Goal: Communication & Community: Answer question/provide support

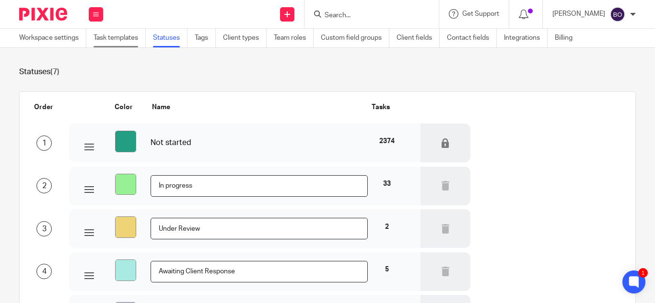
scroll to position [48, 0]
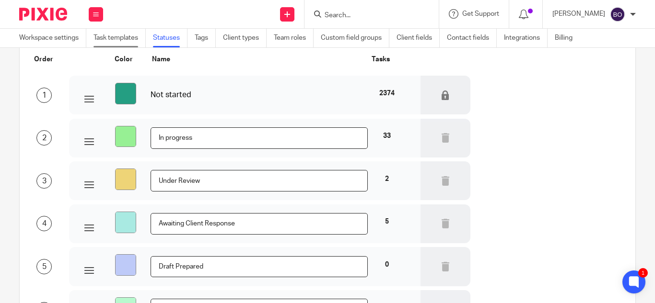
click at [117, 37] on link "Task templates" at bounding box center [119, 38] width 52 height 19
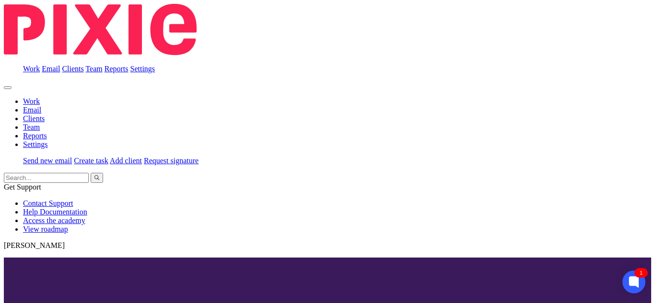
scroll to position [313, 0]
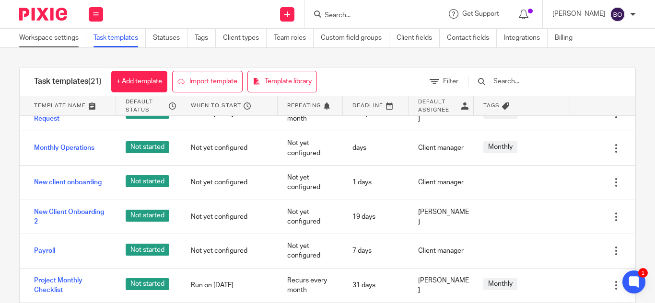
click at [70, 41] on link "Workspace settings" at bounding box center [52, 38] width 67 height 19
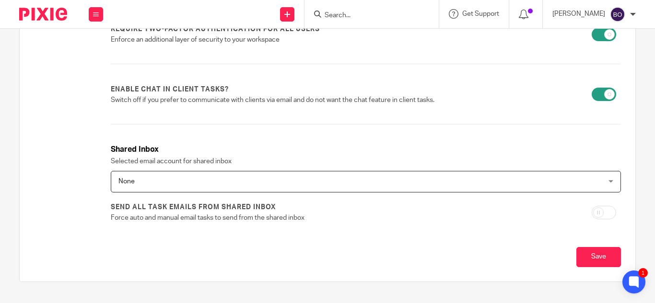
scroll to position [367, 0]
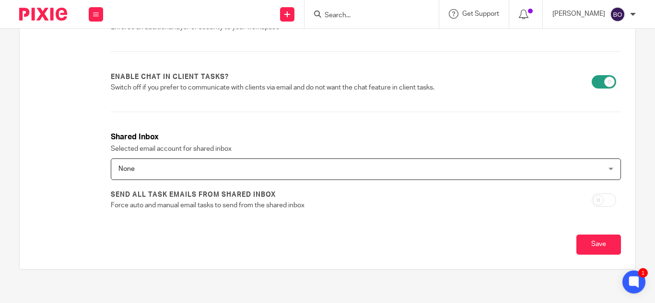
click at [604, 169] on div "None None" at bounding box center [366, 170] width 510 height 22
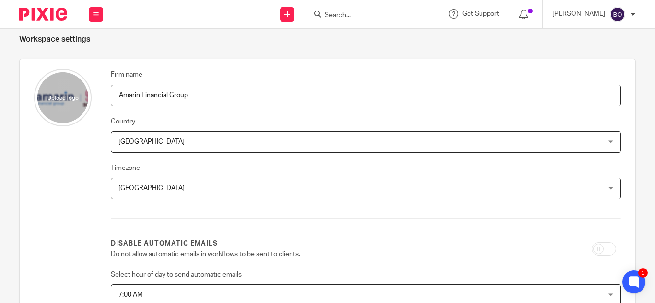
scroll to position [0, 0]
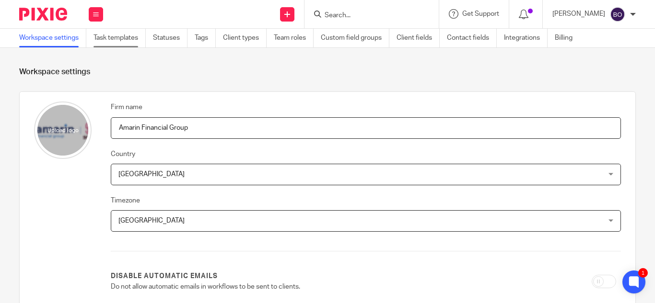
click at [132, 41] on link "Task templates" at bounding box center [119, 38] width 52 height 19
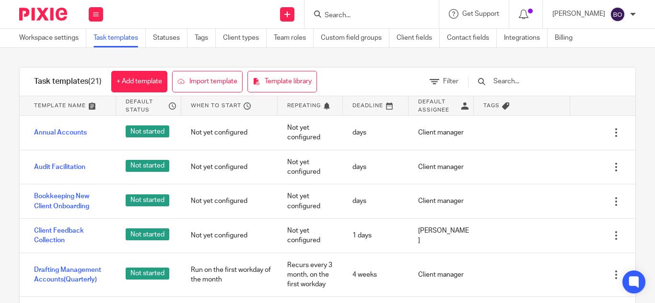
click at [245, 35] on link "Client types" at bounding box center [245, 38] width 44 height 19
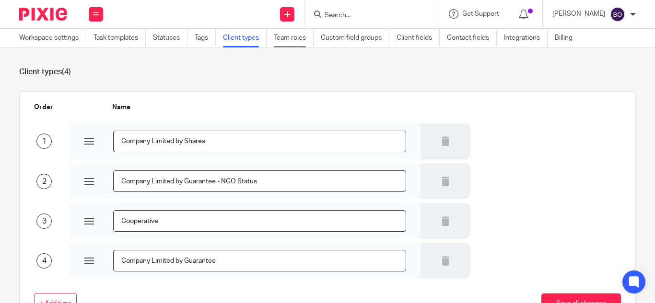
click at [296, 39] on link "Team roles" at bounding box center [294, 38] width 40 height 19
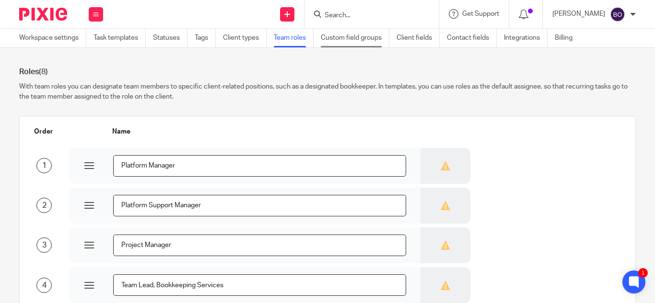
click at [352, 37] on link "Custom field groups" at bounding box center [355, 38] width 69 height 19
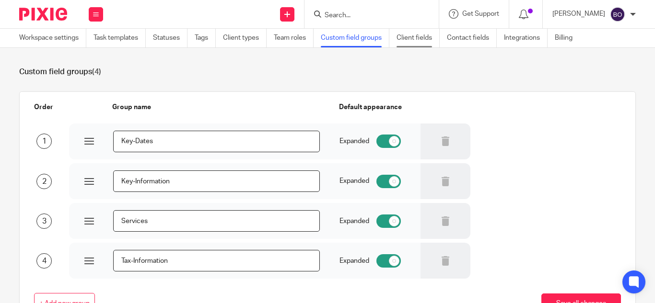
click at [422, 38] on link "Client fields" at bounding box center [417, 38] width 43 height 19
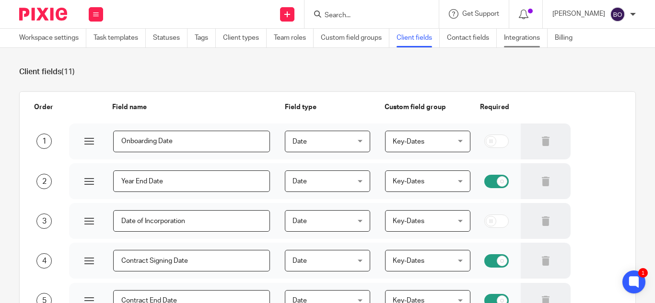
click at [527, 35] on link "Integrations" at bounding box center [526, 38] width 44 height 19
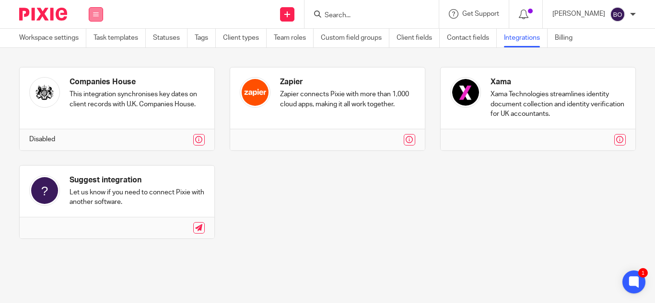
click at [101, 18] on button at bounding box center [96, 14] width 14 height 14
click at [94, 85] on link "Team" at bounding box center [90, 86] width 16 height 7
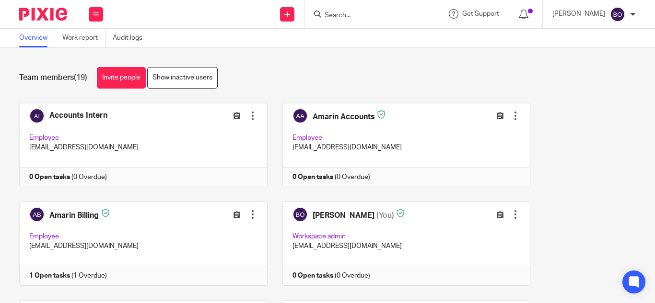
click at [86, 42] on link "Work report" at bounding box center [83, 38] width 43 height 19
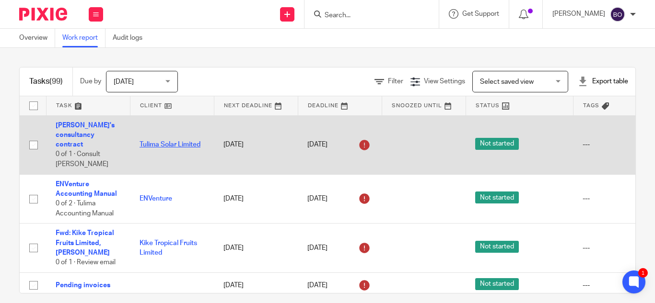
click at [190, 145] on link "Tulima Solar Limited" at bounding box center [169, 144] width 61 height 7
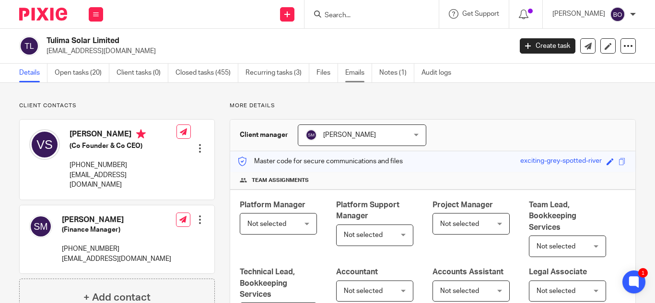
click at [357, 69] on link "Emails" at bounding box center [358, 73] width 27 height 19
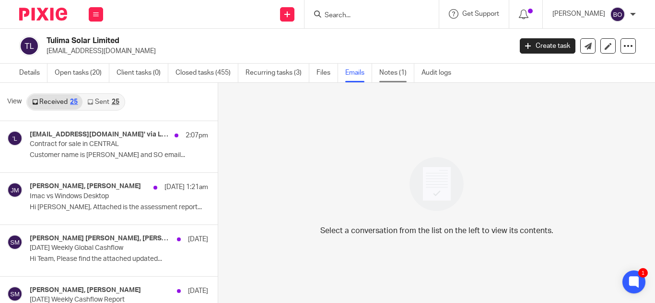
click at [399, 75] on link "Notes (1)" at bounding box center [396, 73] width 35 height 19
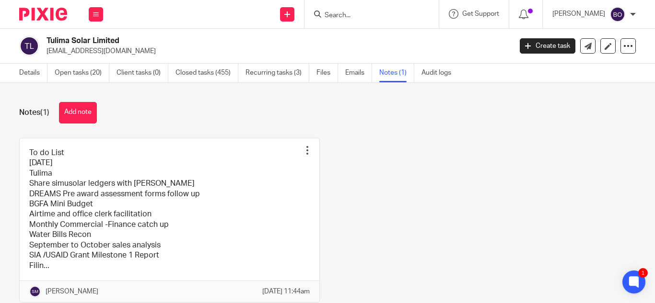
click at [317, 76] on ul "Details Open tasks (20) Client tasks (0) Closed tasks (455) Recurring tasks (3)…" at bounding box center [242, 73] width 446 height 19
click at [323, 72] on link "Files" at bounding box center [327, 73] width 22 height 19
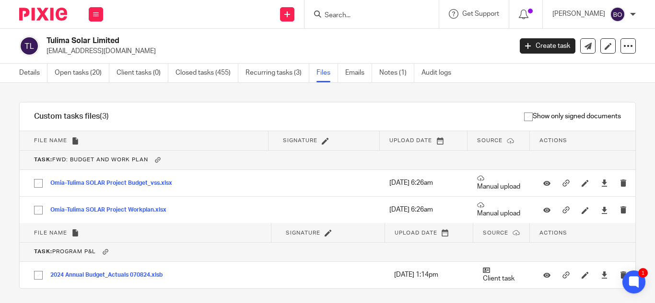
scroll to position [144, 0]
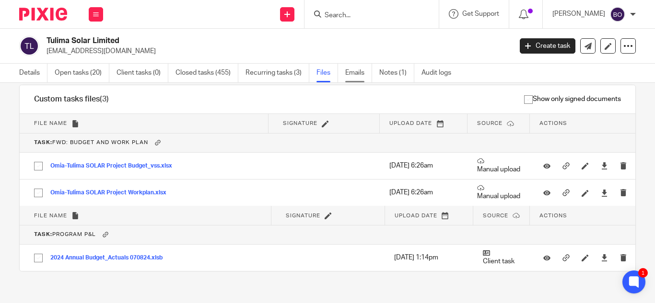
click at [347, 74] on link "Emails" at bounding box center [358, 73] width 27 height 19
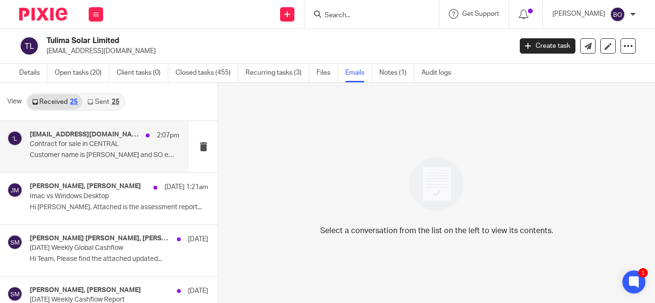
click at [43, 142] on p "Contract for sale in CENTRAL" at bounding box center [90, 144] width 120 height 8
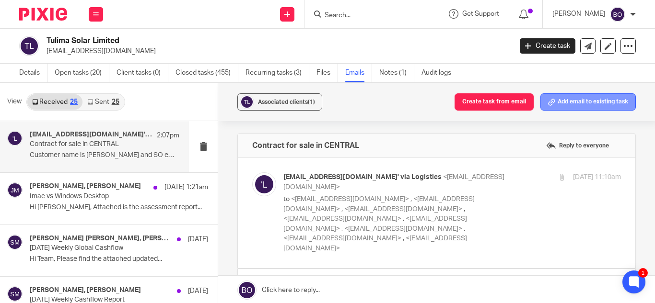
click at [574, 104] on button "Add email to existing task" at bounding box center [587, 101] width 95 height 17
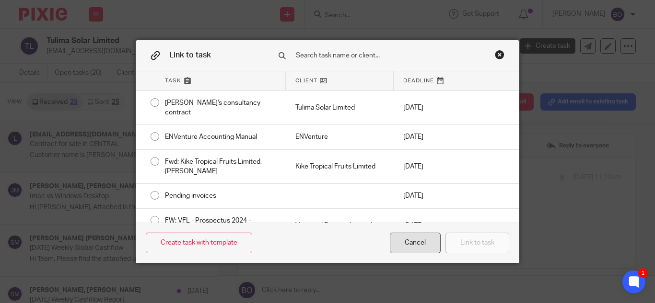
click at [431, 247] on div "Cancel" at bounding box center [415, 243] width 51 height 21
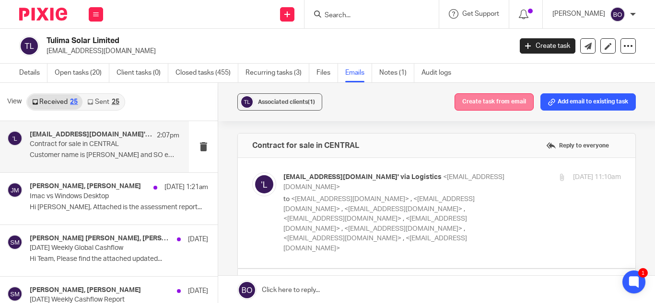
click at [489, 99] on button "Create task from email" at bounding box center [493, 101] width 79 height 17
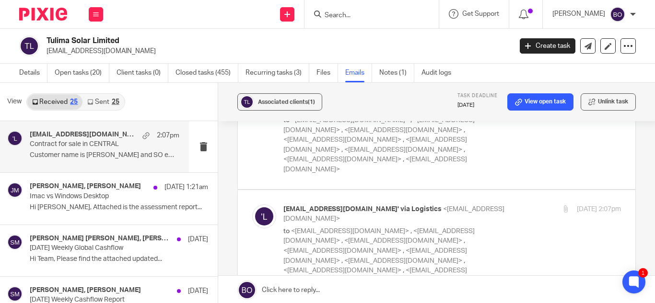
scroll to position [64, 0]
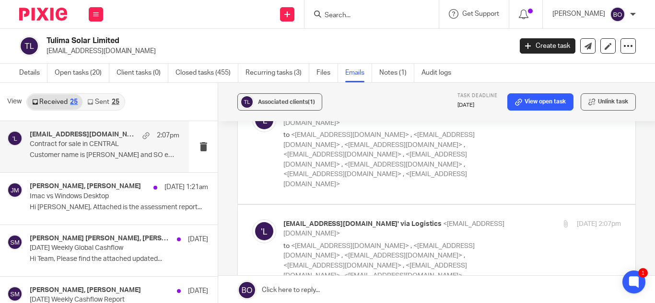
click at [490, 242] on p "to <simusolar.surveys@gmail.com> , <cbogere@tulimasolar.com> , <vsseremba@tulim…" at bounding box center [395, 271] width 225 height 59
click at [548, 232] on div "'systems@simusolar.com' via Logistics <operations@tulimasolar.com> to <simusola…" at bounding box center [451, 259] width 337 height 81
checkbox input "true"
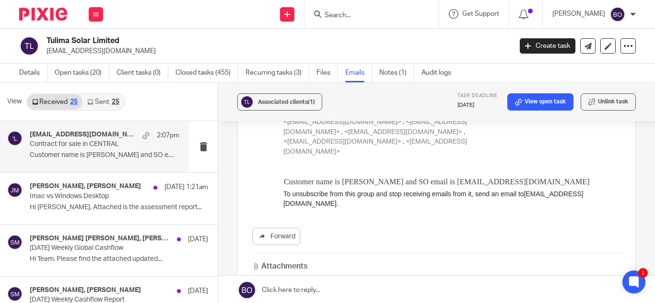
scroll to position [304, 0]
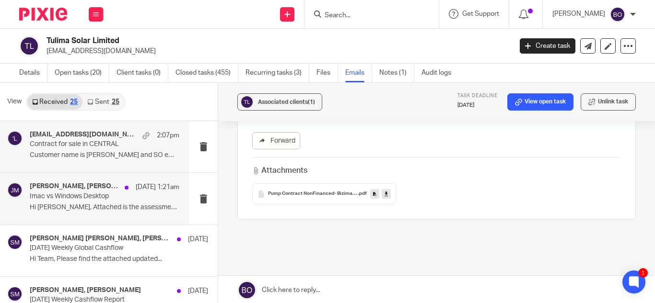
click at [72, 222] on div "Julius Muganji, Kevin Asinde 13 Sep 1:21am Imac vs Windows Desktop Hi Kevin, At…" at bounding box center [94, 198] width 189 height 51
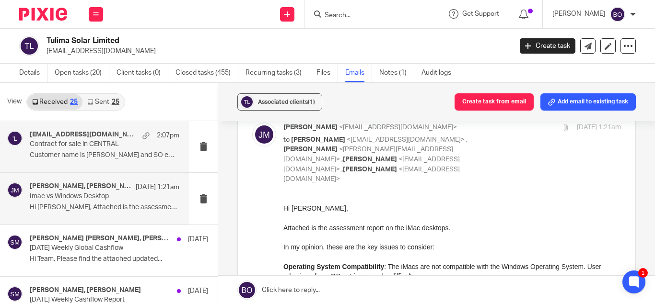
scroll to position [0, 0]
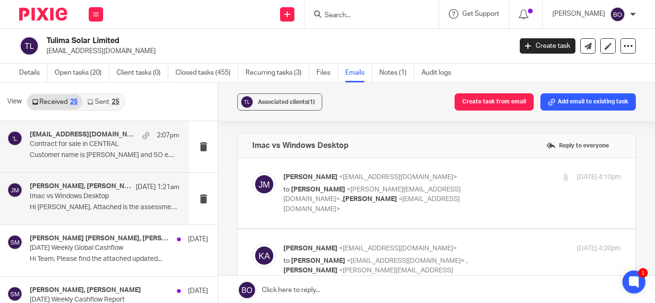
click at [89, 149] on p "Contract for sale in CENTRAL" at bounding box center [90, 144] width 120 height 8
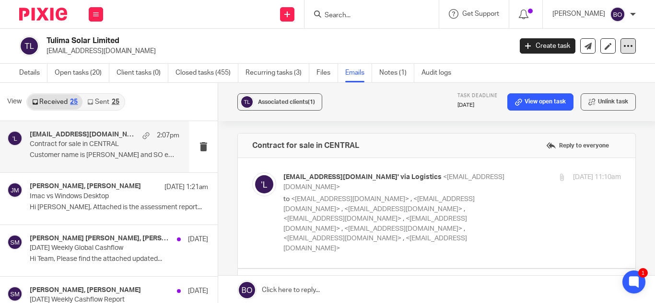
click at [623, 44] on icon at bounding box center [628, 46] width 10 height 10
click at [295, 54] on p "info@tulimasolar.com" at bounding box center [275, 51] width 459 height 10
click at [91, 11] on button at bounding box center [96, 14] width 14 height 14
click at [90, 55] on li "Email" at bounding box center [95, 59] width 25 height 14
click at [93, 61] on link "Email" at bounding box center [91, 58] width 16 height 7
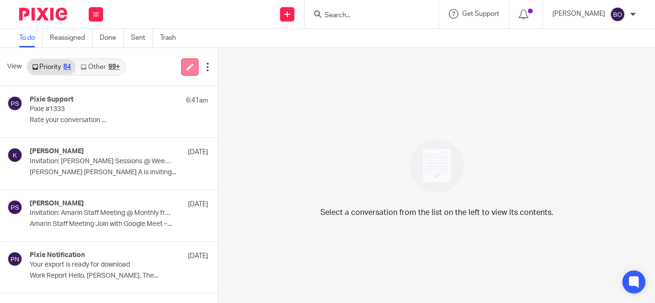
click at [186, 69] on icon at bounding box center [189, 66] width 7 height 7
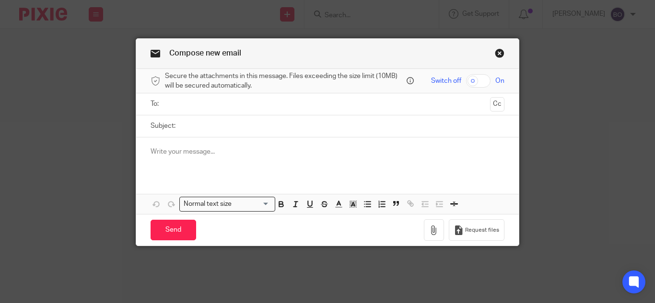
click at [225, 103] on input "text" at bounding box center [327, 104] width 318 height 11
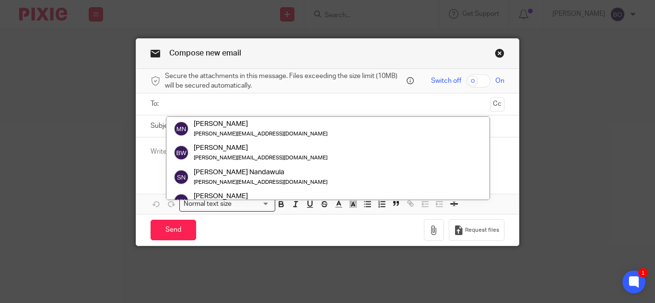
click at [225, 103] on input "text" at bounding box center [327, 104] width 318 height 11
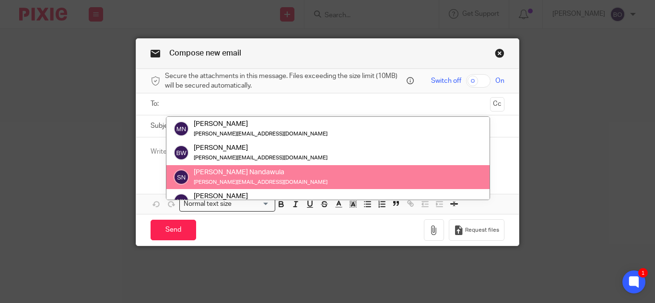
click at [326, 219] on div "Send You have unsaved changes Request files" at bounding box center [327, 230] width 382 height 32
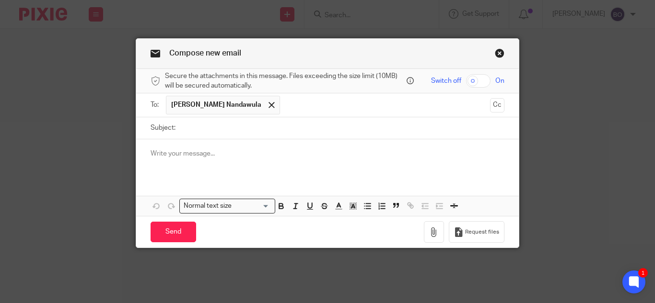
click at [495, 53] on link "Close this dialog window" at bounding box center [500, 54] width 10 height 13
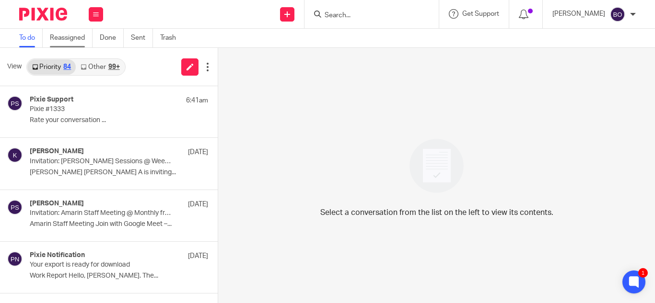
click at [57, 38] on link "Reassigned" at bounding box center [71, 38] width 43 height 19
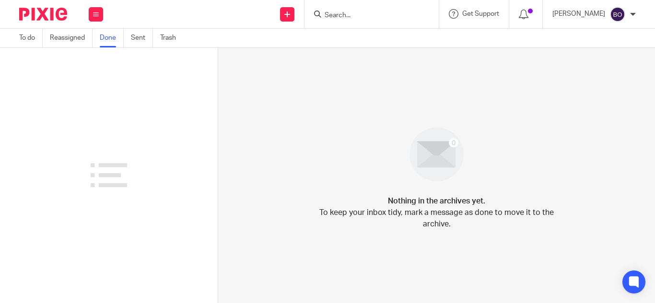
click at [131, 37] on ul "To do Reassigned Done Sent Trash" at bounding box center [104, 38] width 171 height 19
click at [135, 37] on link "Sent" at bounding box center [142, 38] width 22 height 19
click at [174, 37] on link "Trash" at bounding box center [171, 38] width 23 height 19
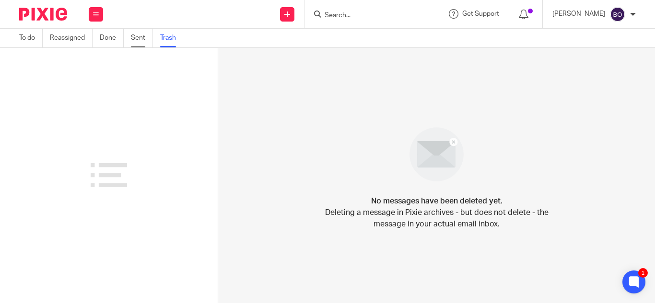
click at [139, 44] on link "Sent" at bounding box center [142, 38] width 22 height 19
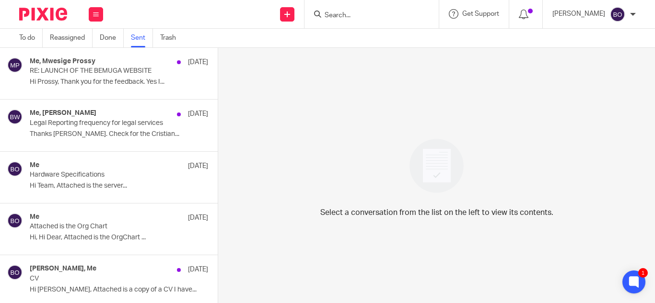
click at [137, 131] on p "Thanks [PERSON_NAME]. Check for the Cristian..." at bounding box center [119, 134] width 178 height 8
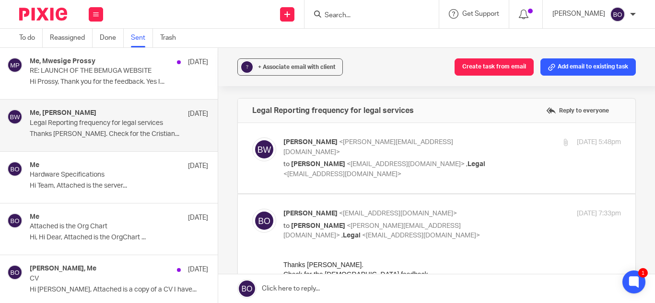
click at [135, 179] on p "Hardware Specifications" at bounding box center [101, 175] width 143 height 8
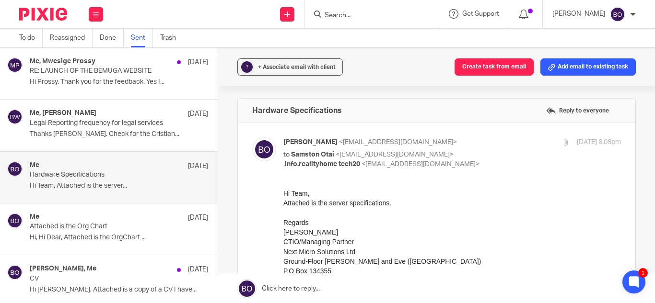
click at [132, 141] on div "Me, [PERSON_NAME] [DATE] Legal Reporting frequency for legal services Thanks [P…" at bounding box center [119, 125] width 178 height 32
